Goal: Task Accomplishment & Management: Manage account settings

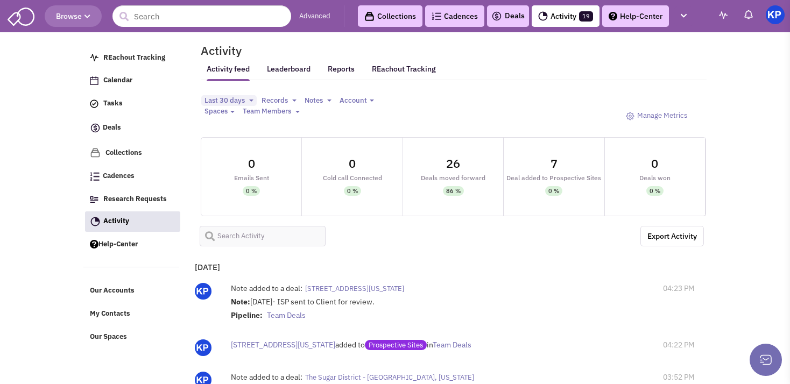
select select
click at [503, 22] on link "Deals" at bounding box center [507, 16] width 33 height 13
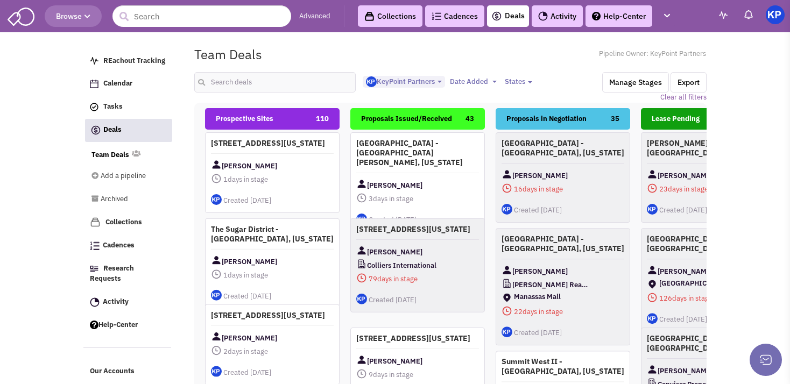
select select "1900"
select select
click at [310, 79] on input "text" at bounding box center [274, 82] width 161 height 20
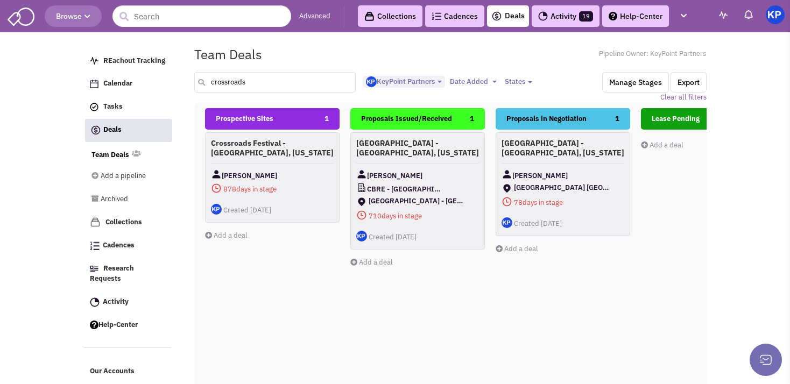
drag, startPoint x: 263, startPoint y: 89, endPoint x: 204, endPoint y: 98, distance: 59.9
click at [204, 93] on input "crossroads" at bounding box center [274, 82] width 161 height 20
type input "belleview"
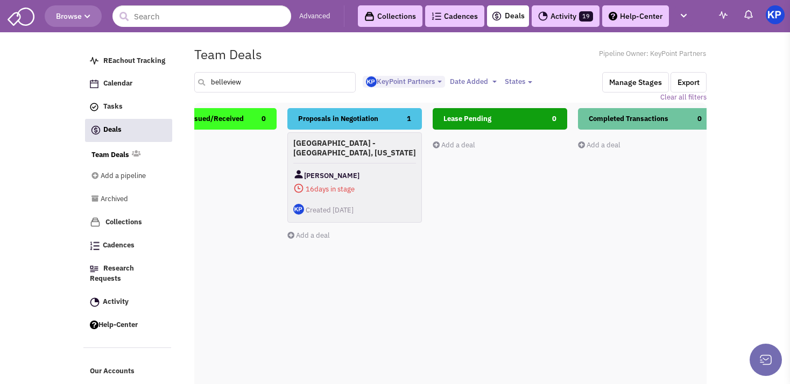
scroll to position [0, 204]
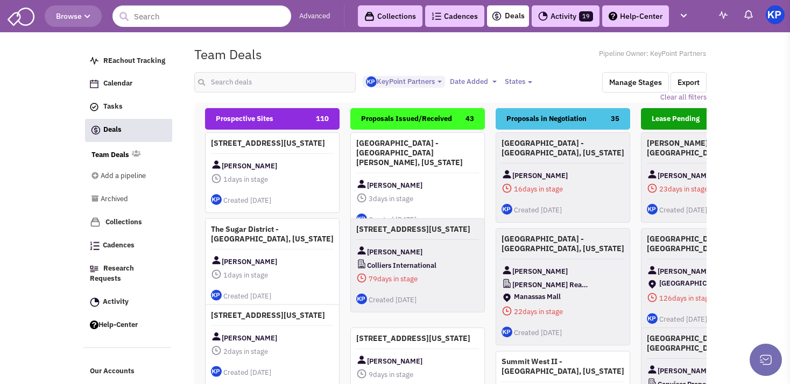
select select "1900"
select select
click at [261, 82] on input "text" at bounding box center [274, 82] width 161 height 20
type input "easton"
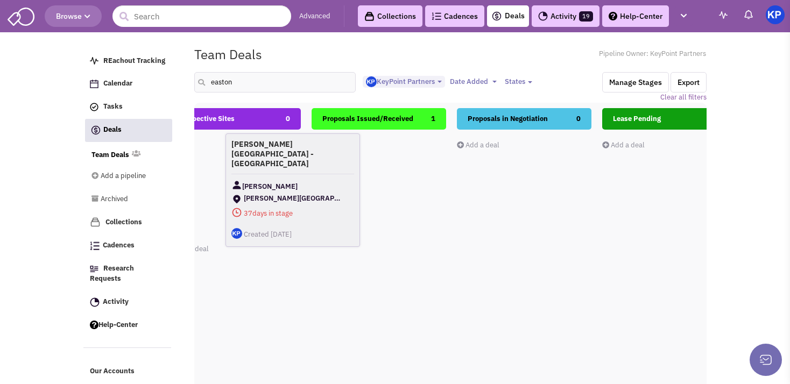
scroll to position [0, 12]
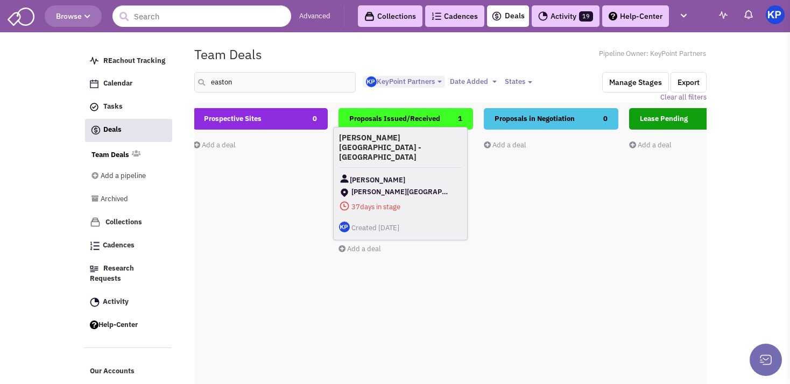
drag, startPoint x: 426, startPoint y: 167, endPoint x: 409, endPoint y: 163, distance: 17.8
click at [409, 163] on div "Palmer Park Mall - Easton Pensylvania Charlie Friedler Palmer Park Mall 37 days…" at bounding box center [400, 184] width 135 height 114
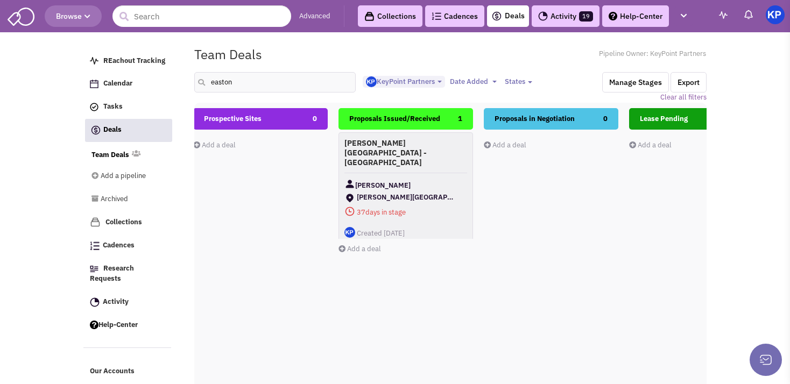
click at [409, 163] on div "Palmer Park Mall - Easton Pensylvania Charlie Friedler Palmer Park Mall 37 days…" at bounding box center [406, 189] width 135 height 114
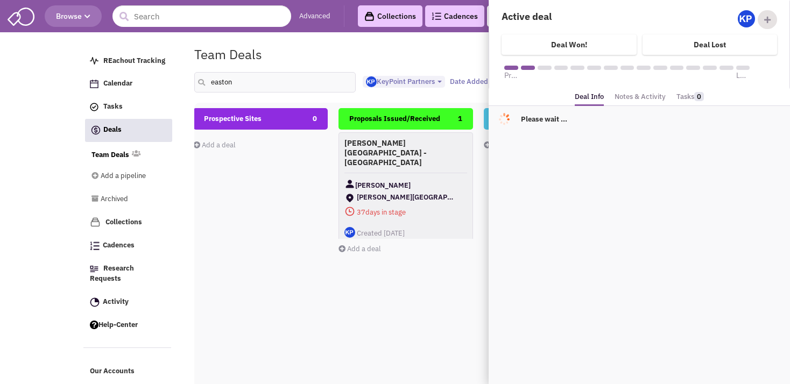
click at [632, 92] on link "Notes & Activity" at bounding box center [640, 97] width 51 height 16
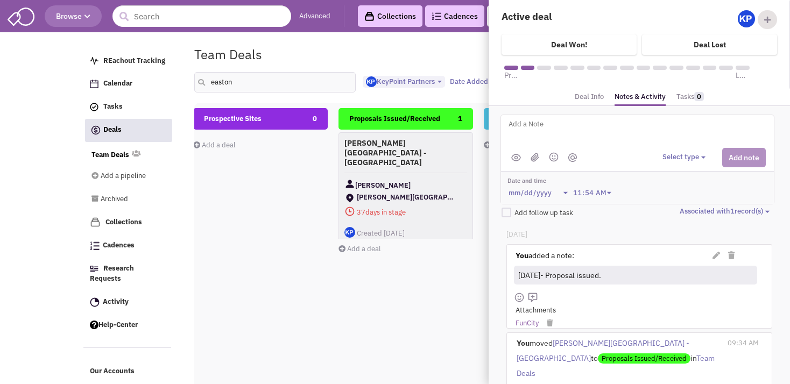
click at [600, 137] on textarea at bounding box center [641, 133] width 266 height 30
type textarea "10/2/25- ON HOLD; LL is prioritizing traditional retailers at this time."
click at [666, 152] on button "Select type" at bounding box center [686, 157] width 46 height 10
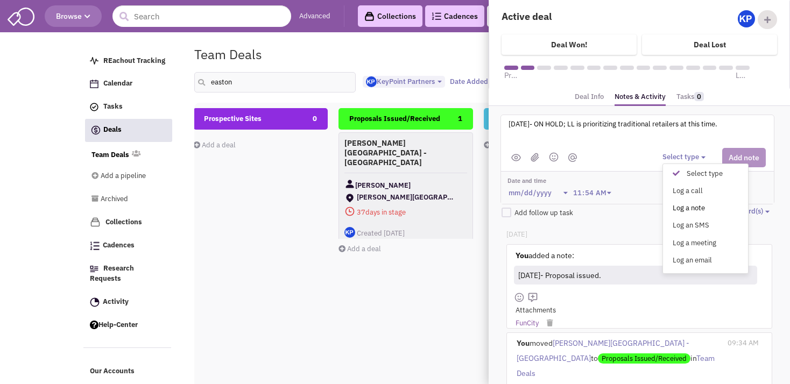
click at [675, 206] on div "Log a note" at bounding box center [679, 208] width 26 height 10
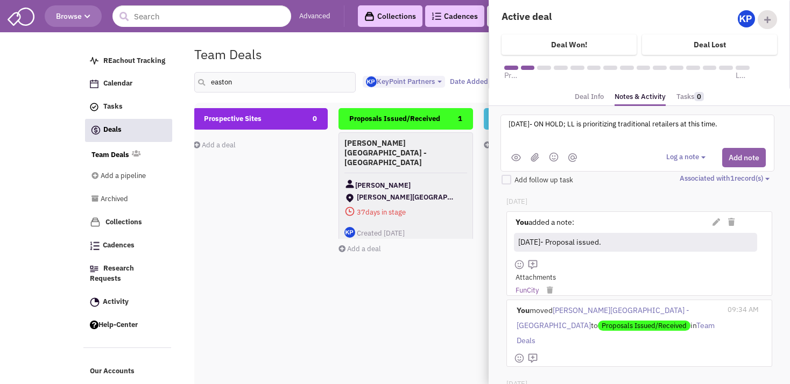
click at [743, 151] on button "Add note" at bounding box center [744, 157] width 44 height 19
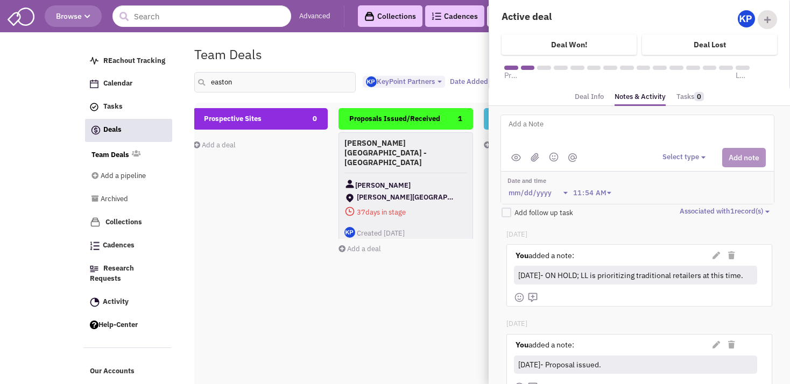
click at [312, 159] on div "Prospective Sites 0 Add a deal Total: $ 0" at bounding box center [260, 299] width 135 height 382
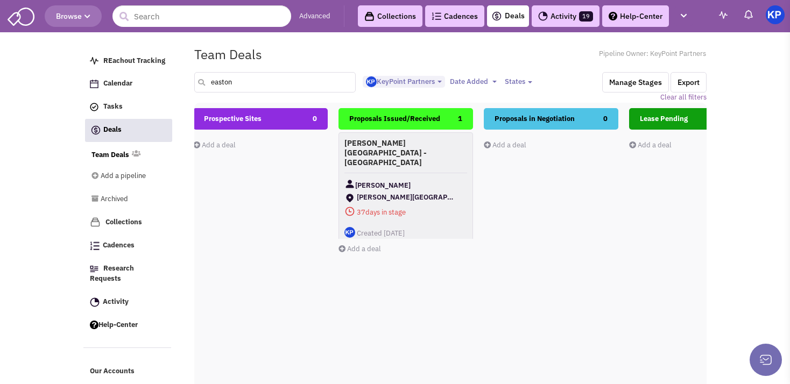
drag, startPoint x: 253, startPoint y: 79, endPoint x: 198, endPoint y: 86, distance: 55.3
click at [198, 86] on input "easton" at bounding box center [274, 82] width 161 height 20
type input "holmdel"
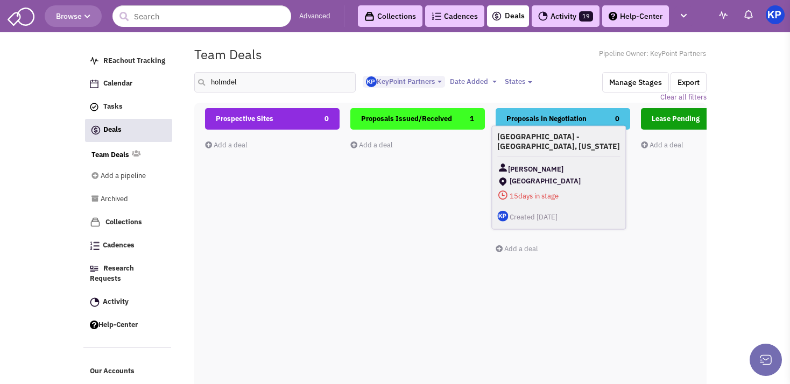
drag, startPoint x: 423, startPoint y: 150, endPoint x: 564, endPoint y: 145, distance: 141.1
click at [564, 145] on h4 "[GEOGRAPHIC_DATA] - [GEOGRAPHIC_DATA], [US_STATE]" at bounding box center [558, 141] width 123 height 19
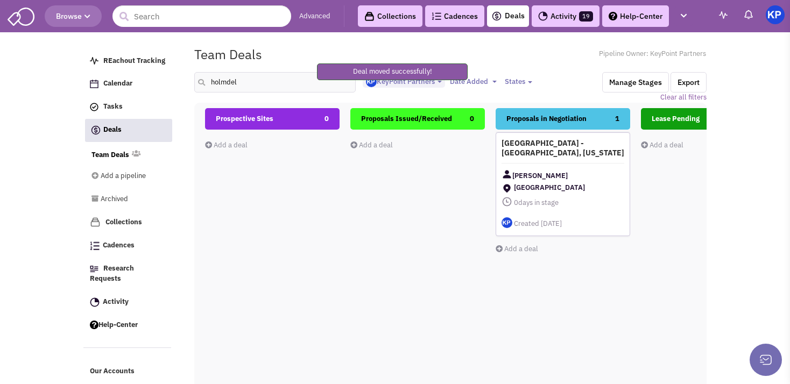
click at [565, 156] on h4 "[GEOGRAPHIC_DATA] - [GEOGRAPHIC_DATA], [US_STATE]" at bounding box center [563, 147] width 123 height 19
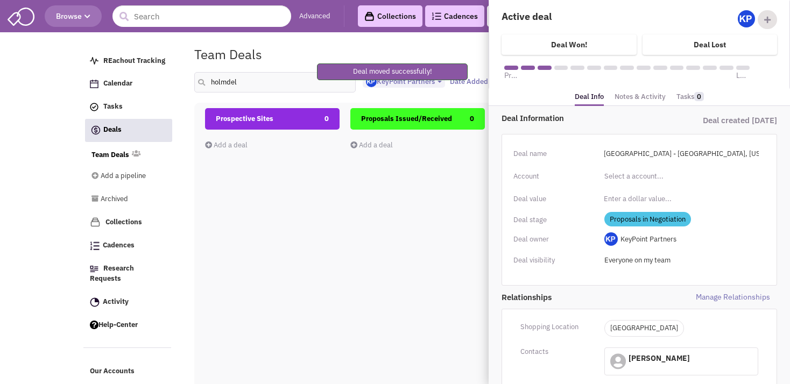
click at [643, 100] on link "Notes & Activity" at bounding box center [640, 97] width 51 height 16
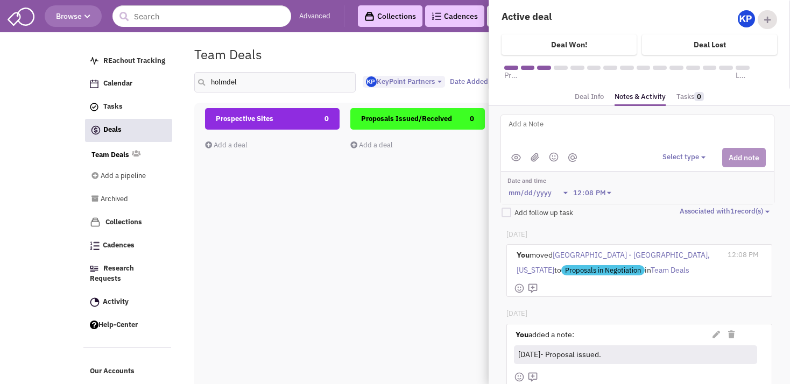
click at [608, 141] on textarea at bounding box center [641, 133] width 266 height 30
type textarea "10/2/25- Counter received; comparison sent to Client for review."
click at [663, 150] on div "Select type Select type" at bounding box center [714, 157] width 103 height 19
click at [666, 157] on button "Select type" at bounding box center [686, 157] width 46 height 10
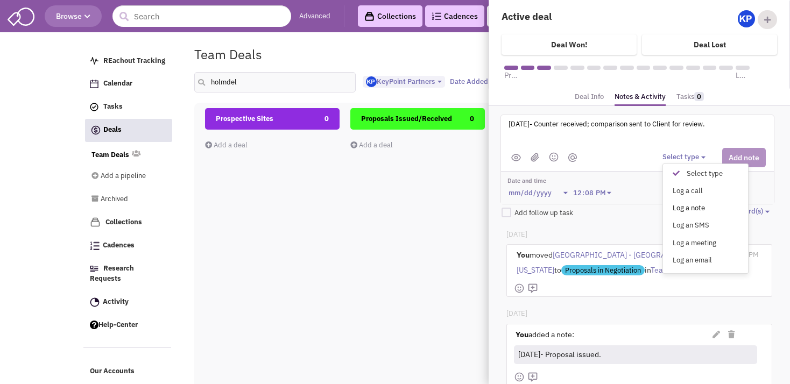
click at [680, 203] on div "Log a note" at bounding box center [679, 208] width 26 height 10
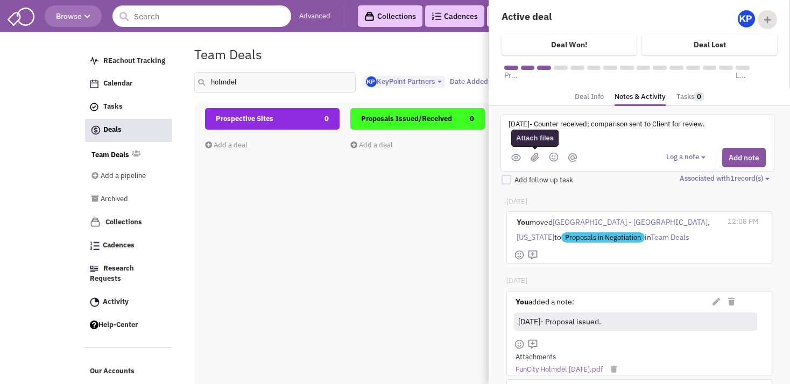
click at [537, 156] on img at bounding box center [535, 157] width 9 height 9
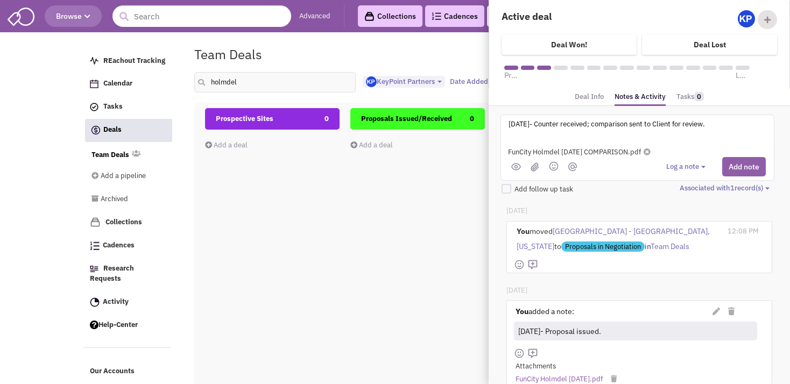
click at [722, 165] on button "Add note" at bounding box center [744, 166] width 44 height 19
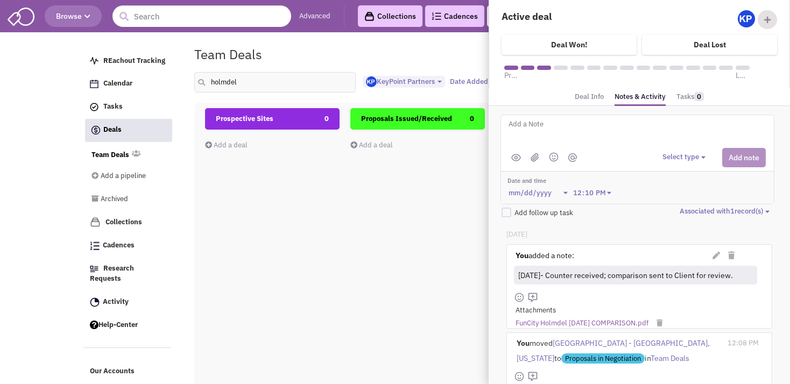
click at [674, 363] on div "You moved Holmdel Towne Center - Holmdel, New Jersey to Proposals in Negotiatio…" at bounding box center [618, 350] width 209 height 35
click at [295, 227] on div "Prospective Sites 0 Add a deal Total: $ 0" at bounding box center [272, 299] width 135 height 382
